Goal: Information Seeking & Learning: Learn about a topic

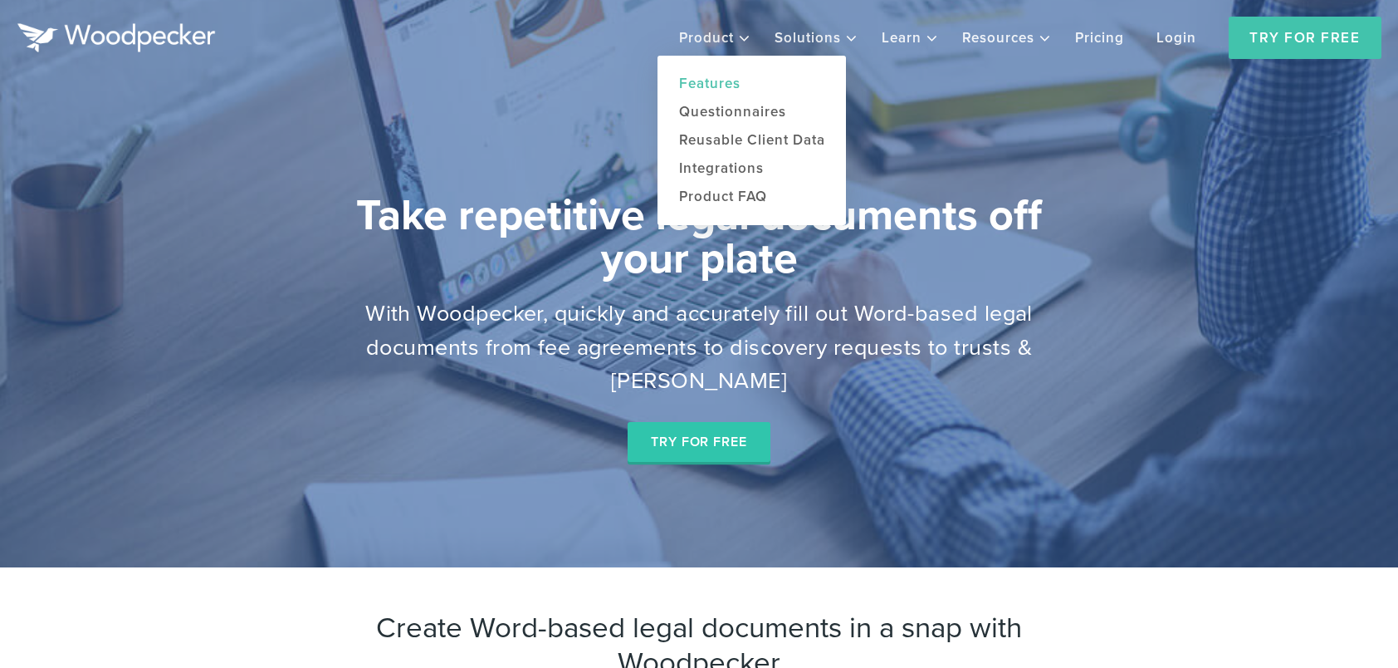
click at [727, 85] on link "Features" at bounding box center [752, 84] width 188 height 28
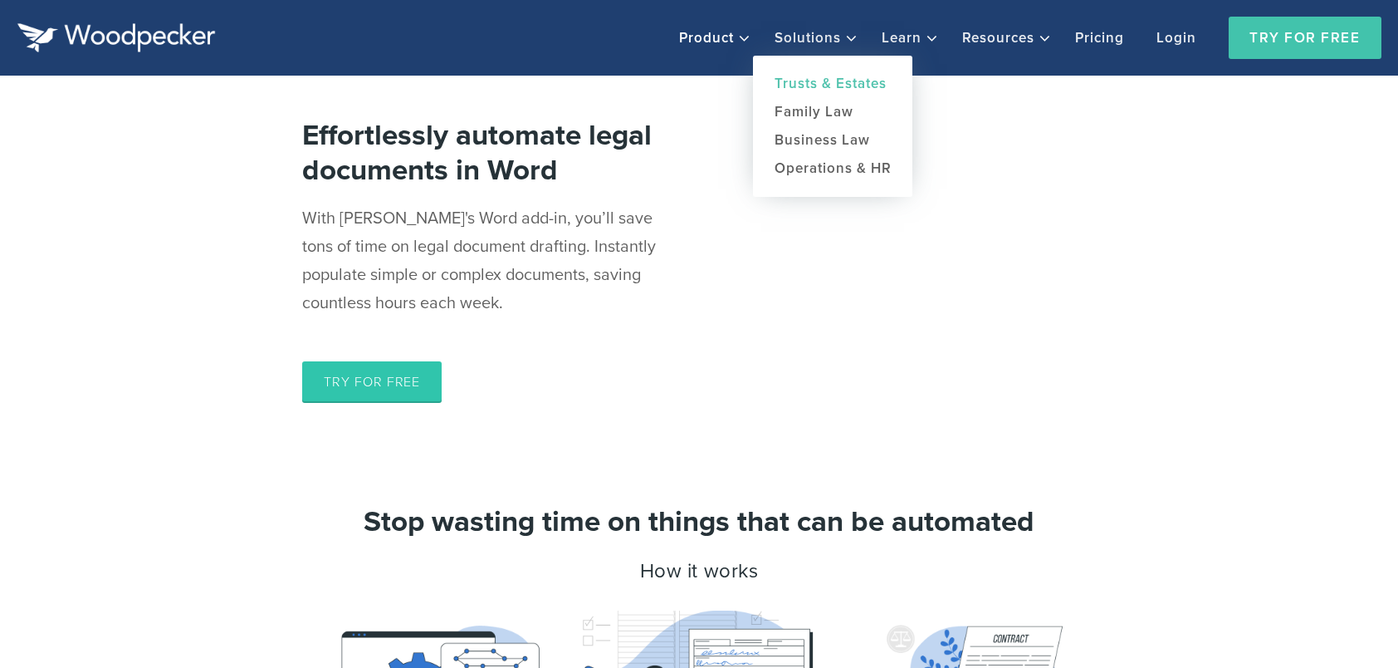
click at [827, 82] on link "Trusts & Estates" at bounding box center [832, 84] width 159 height 28
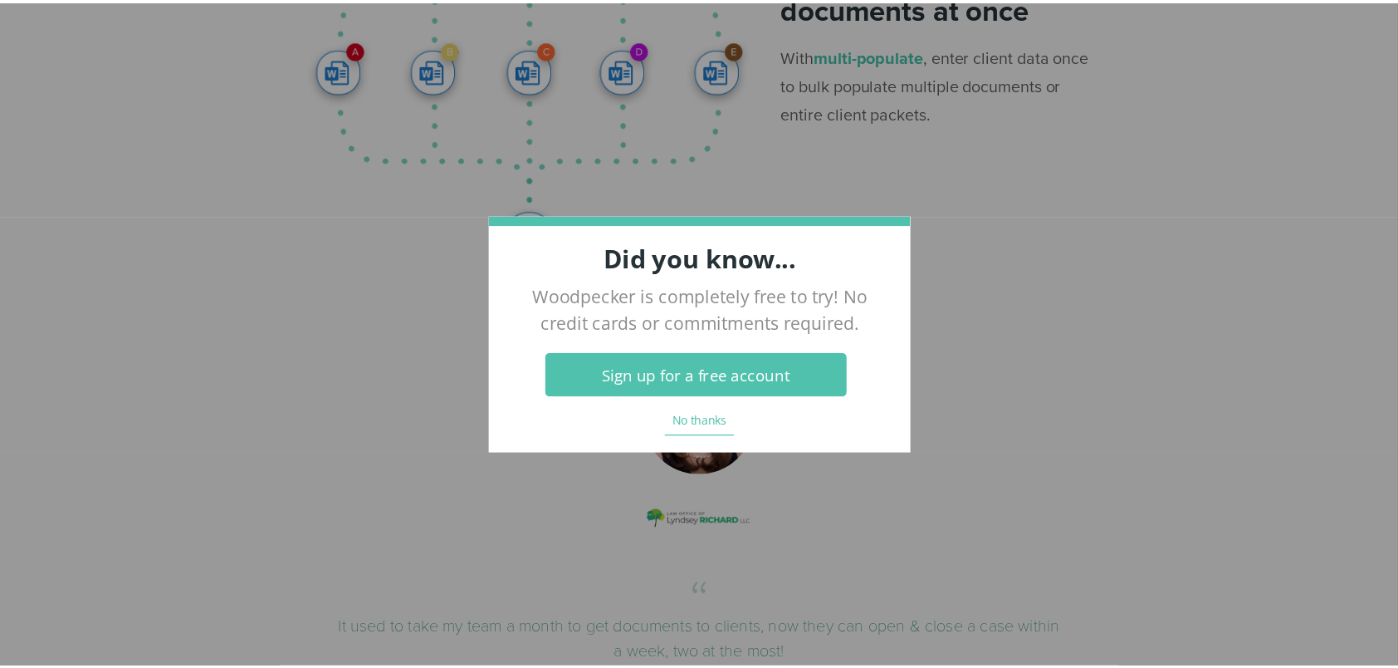
scroll to position [664, 0]
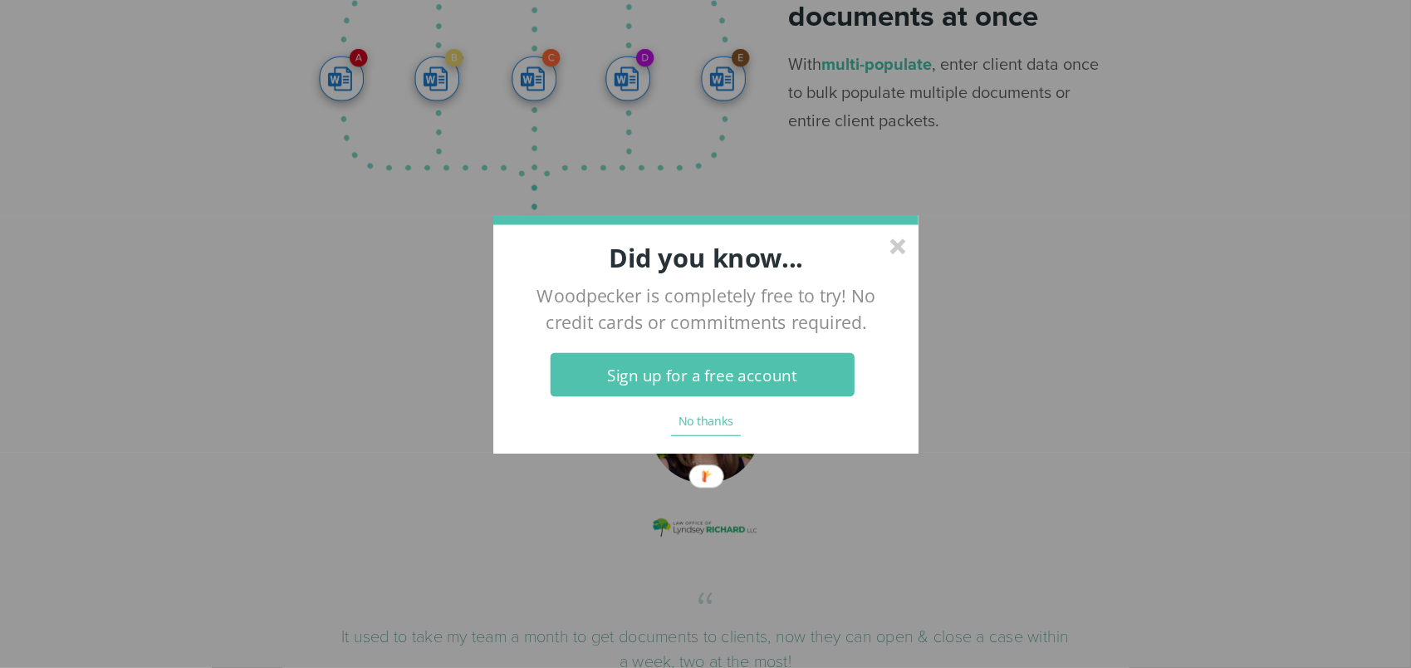
click at [897, 247] on div at bounding box center [897, 246] width 16 height 16
